Goal: Information Seeking & Learning: Learn about a topic

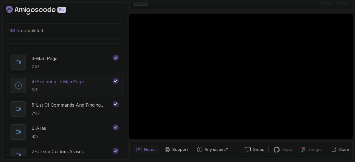
scroll to position [204, 0]
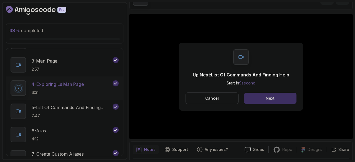
click at [258, 99] on button "Next" at bounding box center [270, 98] width 52 height 11
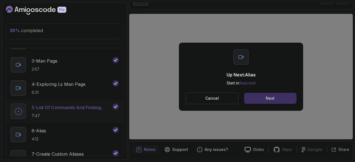
click at [262, 95] on button "Next" at bounding box center [270, 98] width 52 height 11
click at [217, 99] on p "Cancel" at bounding box center [212, 99] width 14 height 6
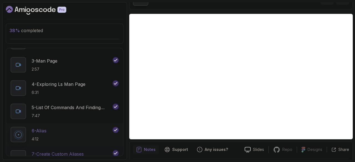
click at [77, 154] on p "7 - Create Custom Aliases" at bounding box center [58, 154] width 52 height 7
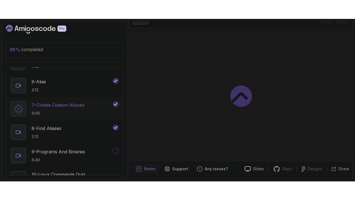
scroll to position [273, 0]
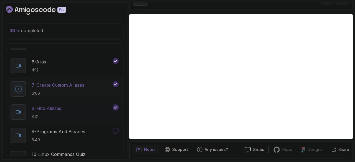
click at [66, 109] on div "8 - Find Aliases 3:31" at bounding box center [61, 113] width 101 height 16
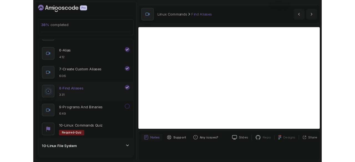
scroll to position [16, 0]
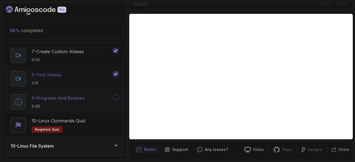
scroll to position [306, 0]
click at [47, 119] on p "10 - Linux Commands Quiz" at bounding box center [59, 120] width 54 height 7
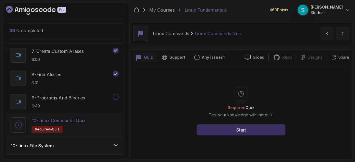
click at [245, 132] on div "Start" at bounding box center [241, 130] width 10 height 7
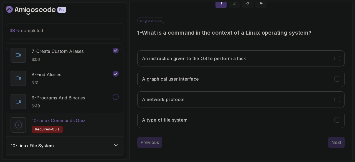
scroll to position [93, 0]
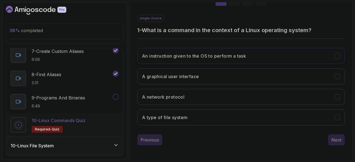
click at [232, 54] on h3 "An instruction given to the OS to perform a task" at bounding box center [194, 56] width 104 height 7
click at [336, 138] on div "Next" at bounding box center [336, 140] width 10 height 7
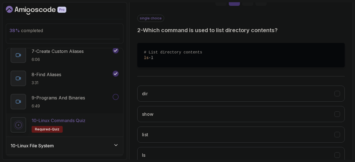
scroll to position [131, 0]
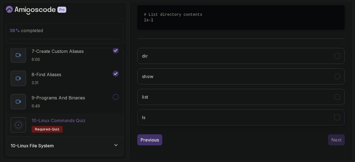
click at [253, 117] on button "ls" at bounding box center [240, 118] width 207 height 16
click at [331, 141] on button "Next" at bounding box center [336, 140] width 17 height 11
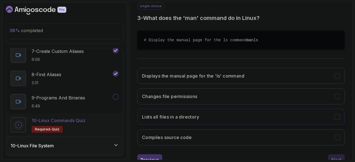
scroll to position [105, 0]
click at [271, 80] on button "Displays the manual page for the 'ls' command" at bounding box center [240, 76] width 207 height 16
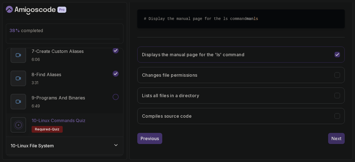
click at [339, 137] on div "Next" at bounding box center [336, 138] width 10 height 7
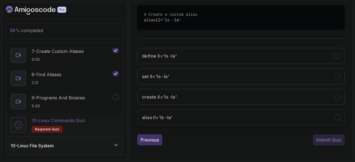
click at [260, 118] on button "alias ll='ls -la'" at bounding box center [240, 118] width 207 height 16
click at [320, 140] on div "Submit Quiz" at bounding box center [328, 140] width 25 height 7
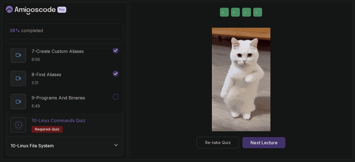
scroll to position [103, 0]
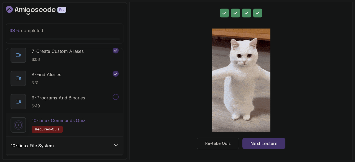
click at [85, 152] on div "10 - Linux File System" at bounding box center [64, 146] width 117 height 18
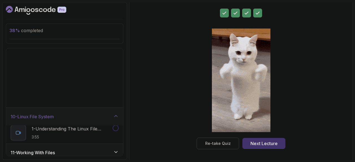
scroll to position [160, 0]
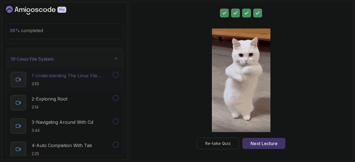
click at [80, 72] on p "1 - Understanding The Linux File System" at bounding box center [72, 75] width 80 height 7
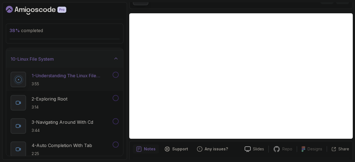
scroll to position [36, 0]
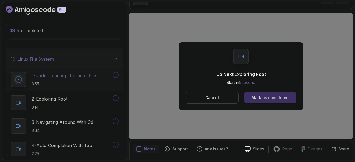
click at [265, 97] on div "Mark as completed" at bounding box center [270, 98] width 37 height 6
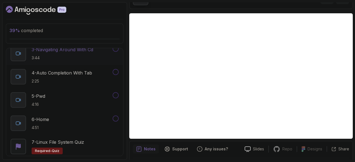
scroll to position [230, 0]
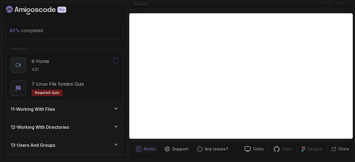
scroll to position [293, 0]
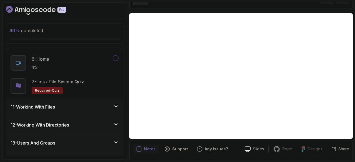
click at [66, 104] on div "11 - Working With Files" at bounding box center [65, 107] width 108 height 7
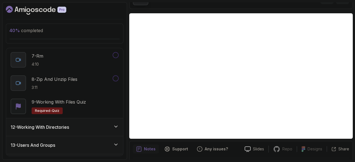
scroll to position [337, 0]
click at [38, 125] on h3 "12 - Working With Directories" at bounding box center [40, 128] width 59 height 7
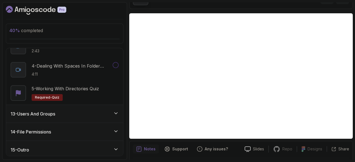
scroll to position [277, 0]
click at [38, 112] on h3 "13 - Users And Groups" at bounding box center [33, 113] width 45 height 7
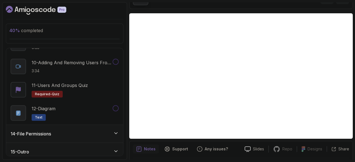
scroll to position [440, 0]
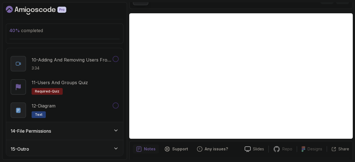
click at [37, 128] on h3 "14 - File Permissions" at bounding box center [31, 131] width 40 height 7
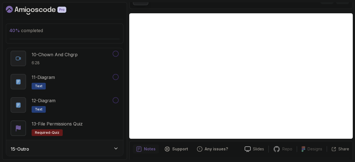
scroll to position [463, 0]
